Goal: Information Seeking & Learning: Learn about a topic

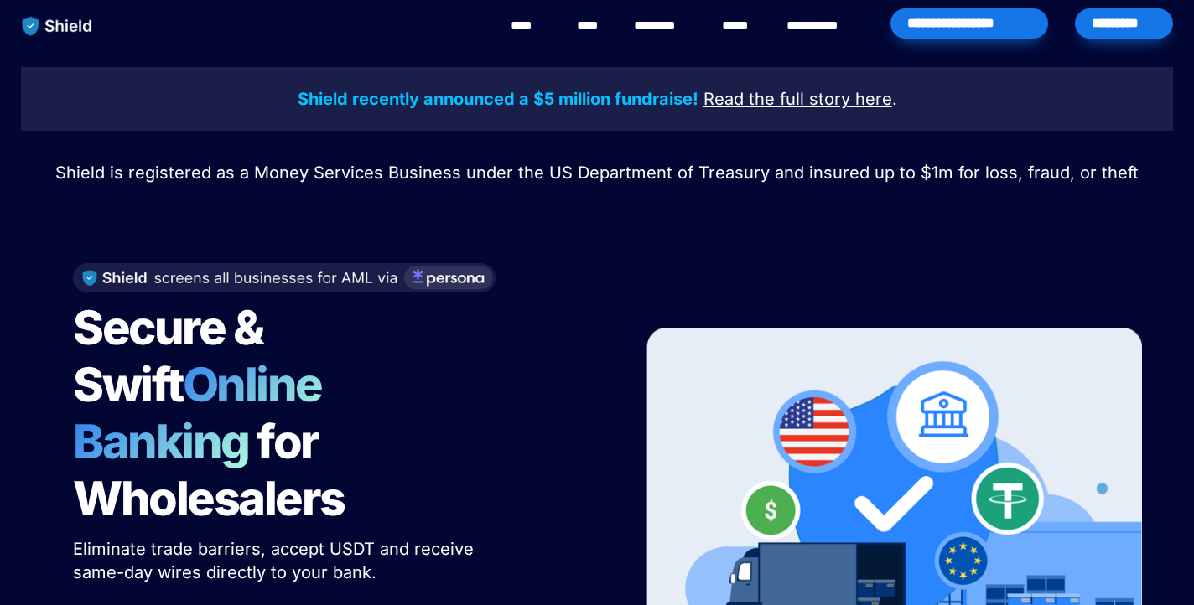
click at [660, 26] on link "********" at bounding box center [664, 26] width 60 height 20
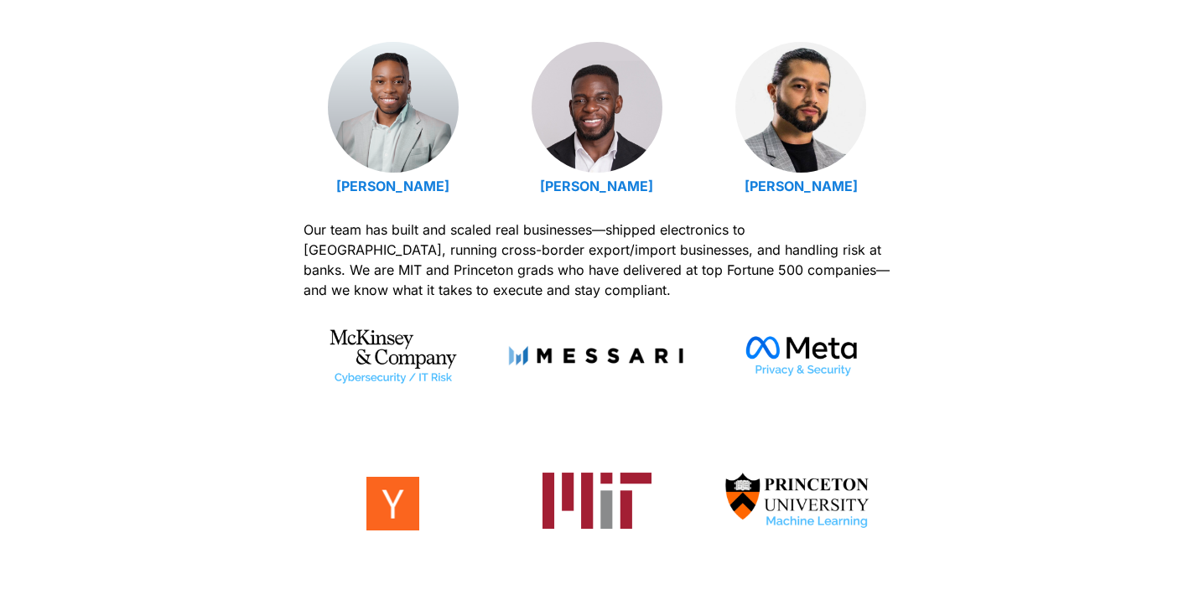
scroll to position [645, 0]
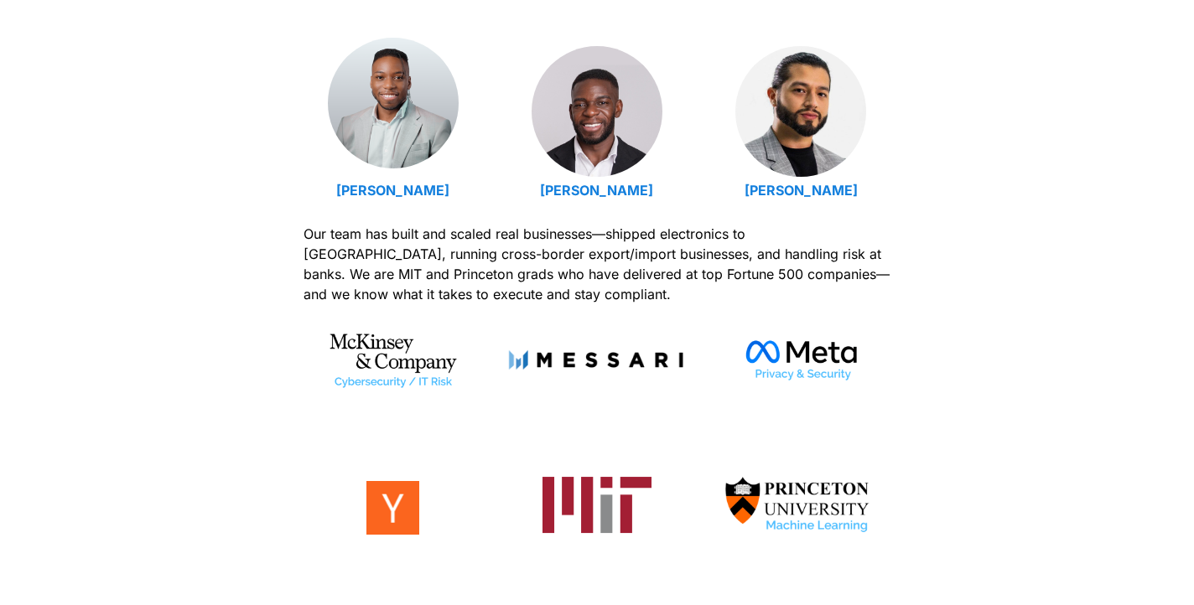
click at [434, 141] on img at bounding box center [393, 103] width 131 height 131
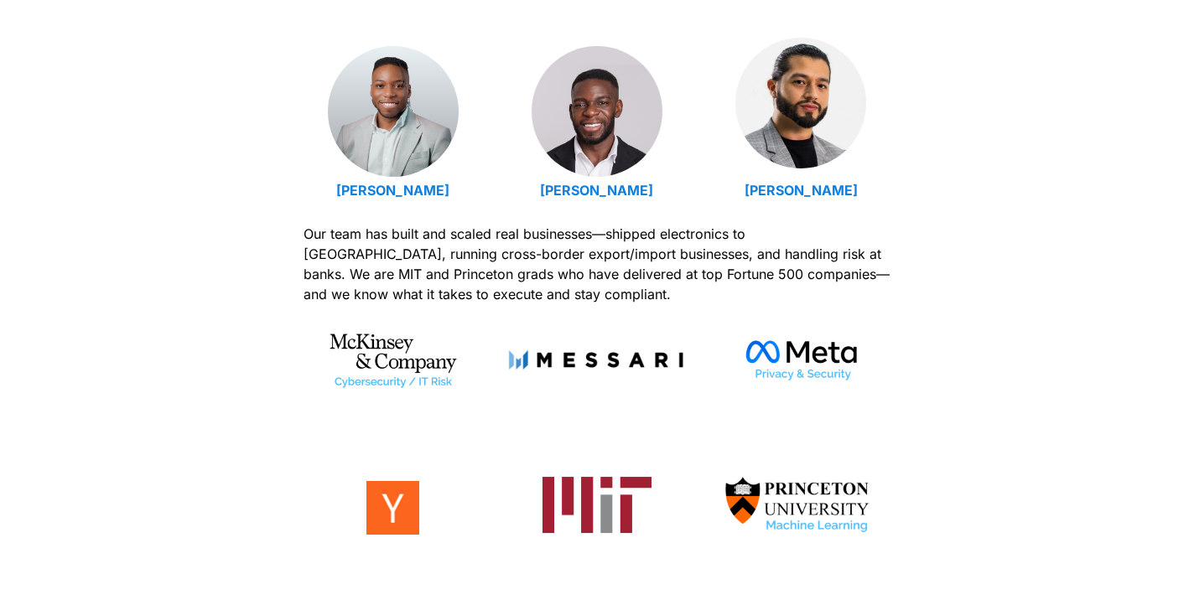
click at [797, 112] on img at bounding box center [800, 103] width 131 height 131
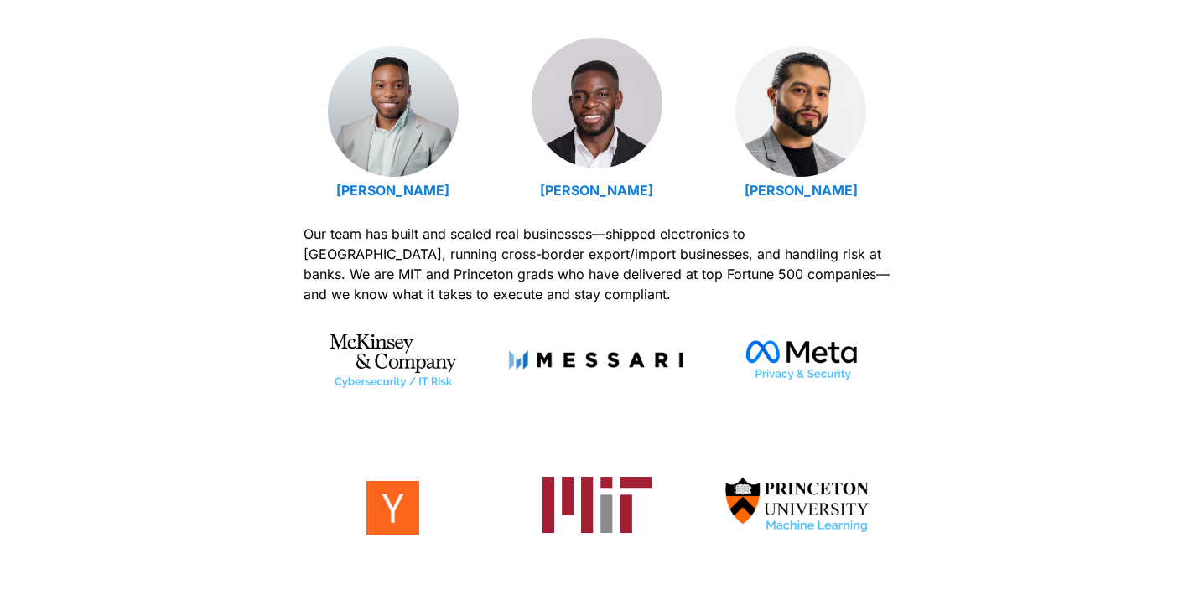
click at [641, 116] on img at bounding box center [597, 103] width 131 height 131
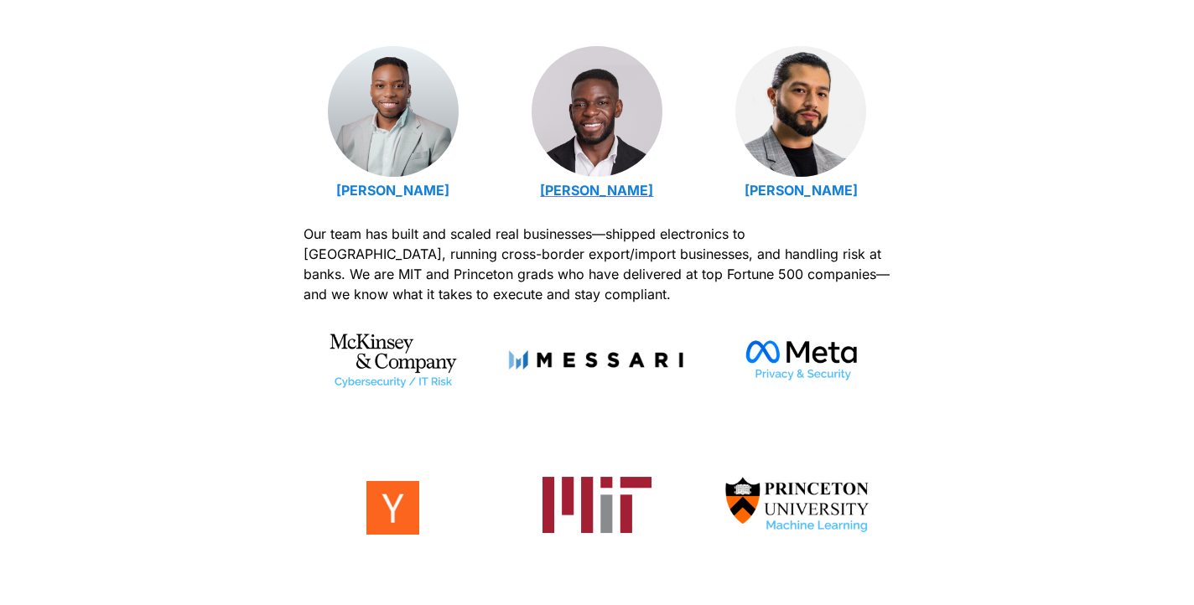
click at [604, 193] on strong "Isaiah Udotong" at bounding box center [596, 190] width 113 height 17
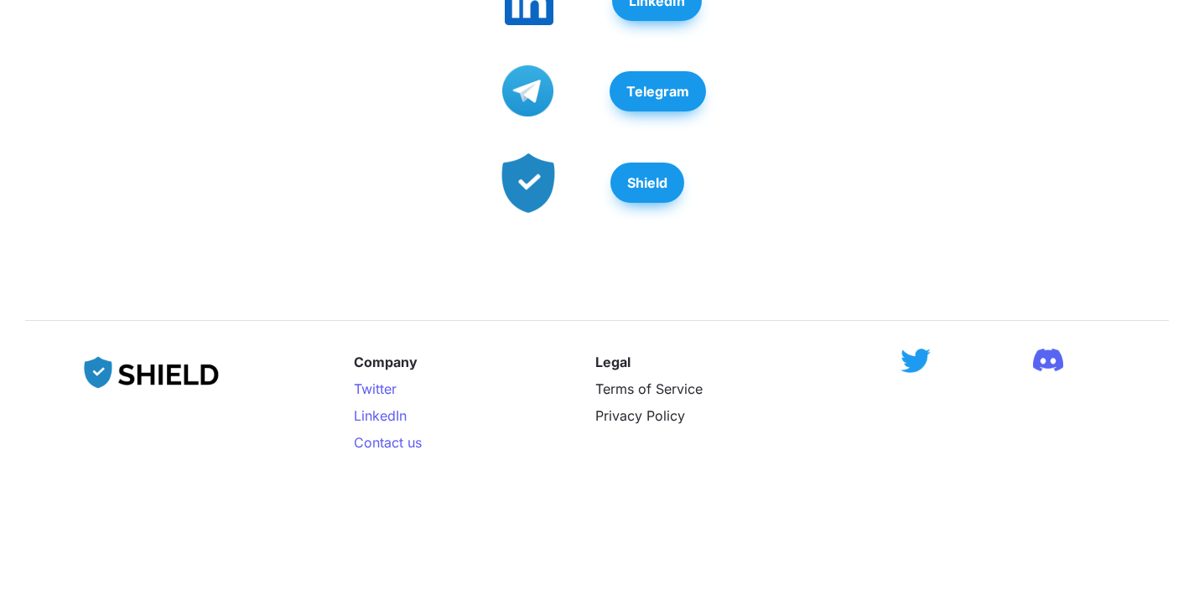
scroll to position [962, 0]
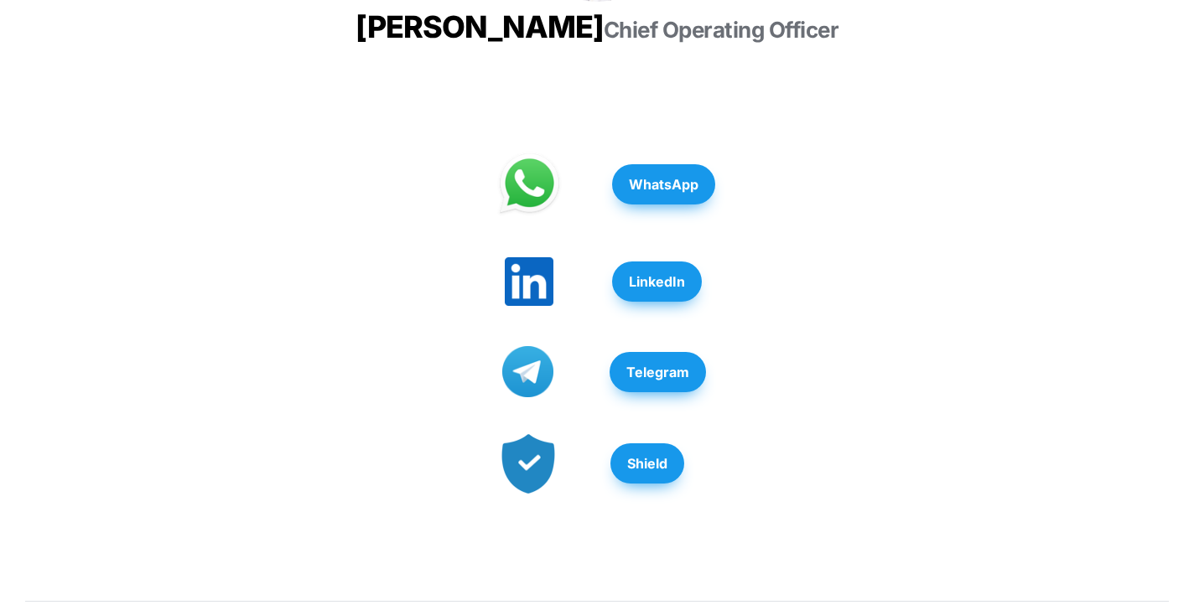
scroll to position [449, 0]
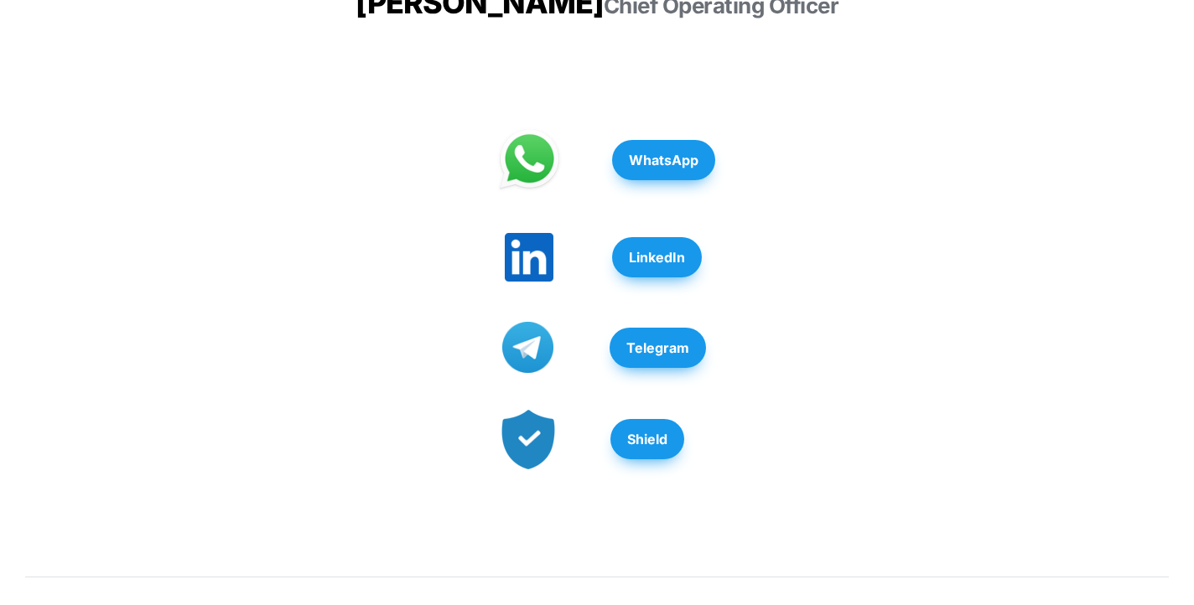
click at [702, 278] on button "LinkedIn" at bounding box center [657, 257] width 90 height 40
